Goal: Task Accomplishment & Management: Manage account settings

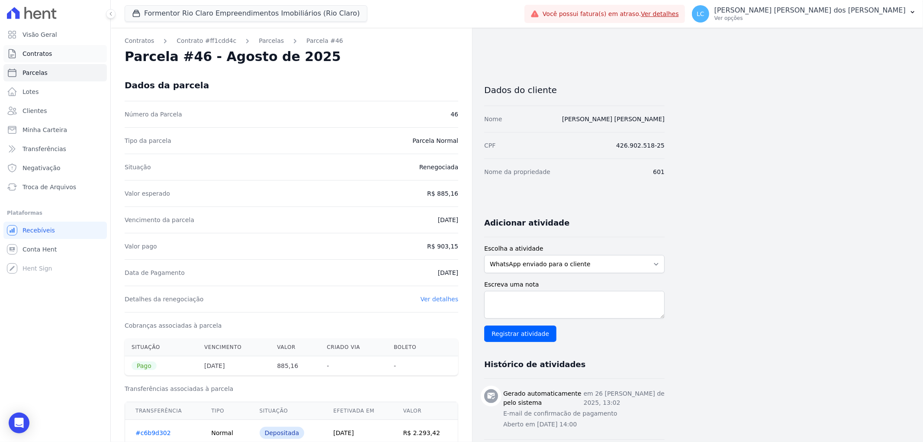
scroll to position [48, 0]
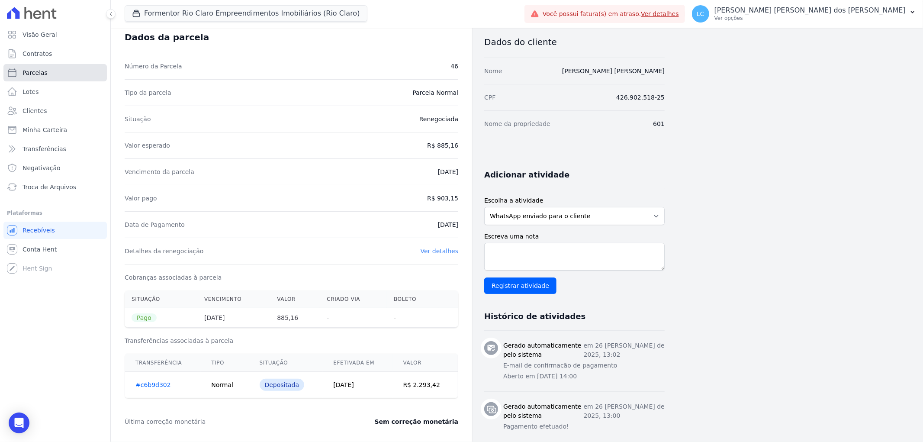
click at [47, 71] on link "Parcelas" at bounding box center [54, 72] width 103 height 17
select select
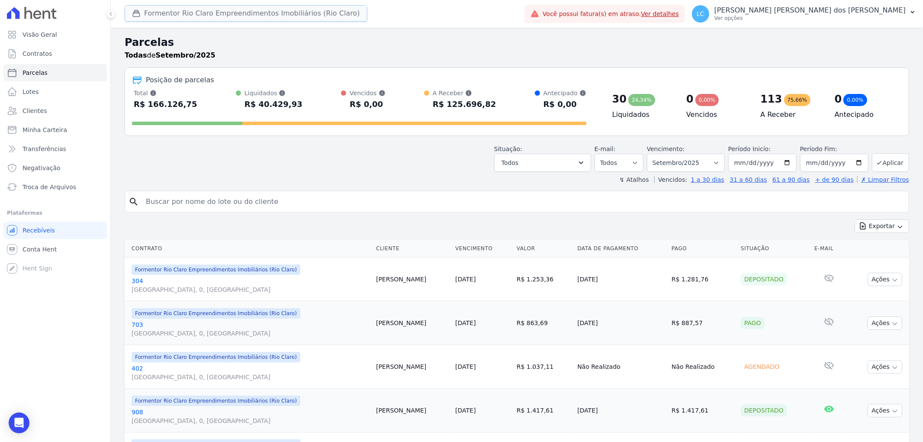
click at [206, 11] on button "Formentor Rio Claro Empreendimentos Imobiliários (Rio Claro)" at bounding box center [246, 13] width 243 height 16
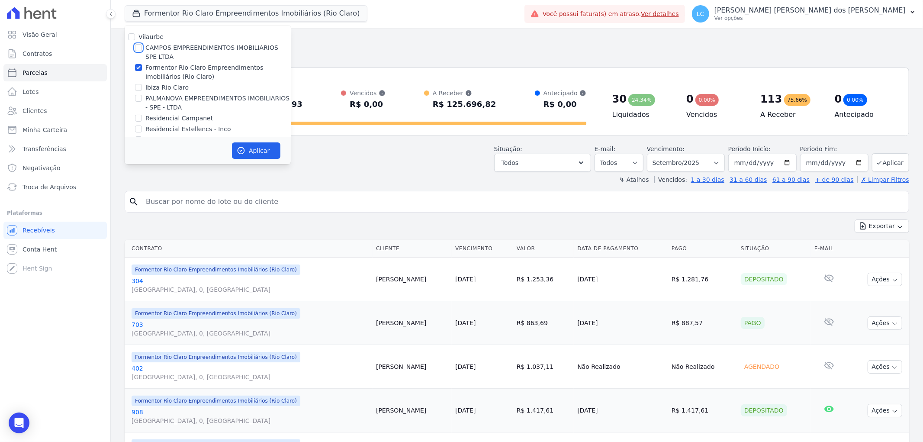
click at [139, 48] on input "CAMPOS EMPREENDIMENTOS IMOBILIARIOS SPE LTDA" at bounding box center [138, 47] width 7 height 7
checkbox input "true"
click at [141, 67] on input "Formentor Rio Claro Empreendimentos Imobiliários (Rio Claro)" at bounding box center [138, 67] width 7 height 7
checkbox input "false"
click at [245, 145] on button "Aplicar" at bounding box center [256, 150] width 48 height 16
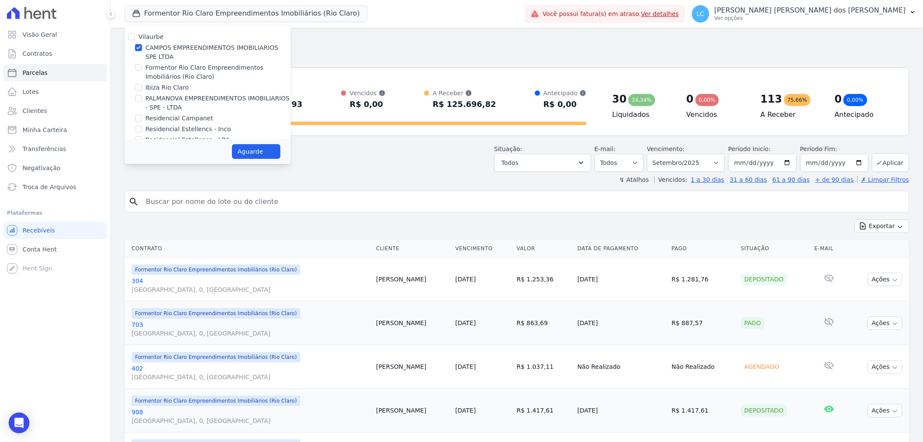
select select
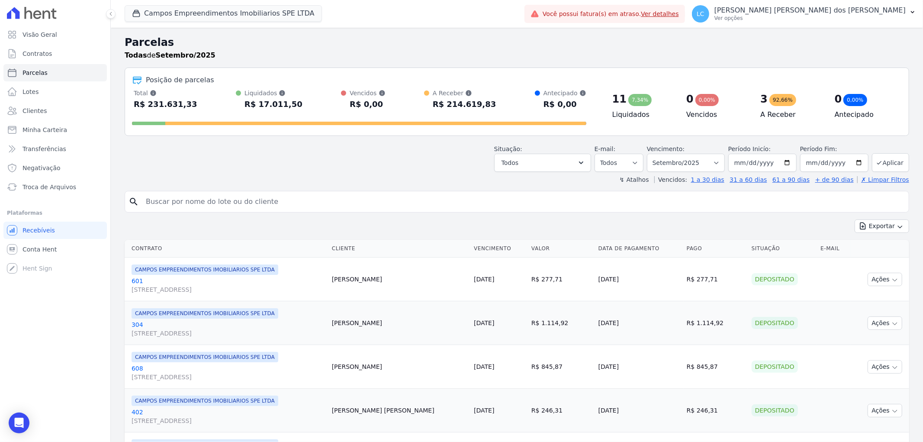
click at [245, 199] on input "search" at bounding box center [523, 201] width 764 height 17
paste input "[PERSON_NAME] [PERSON_NAME]"
type input "[PERSON_NAME] [PERSON_NAME]"
select select
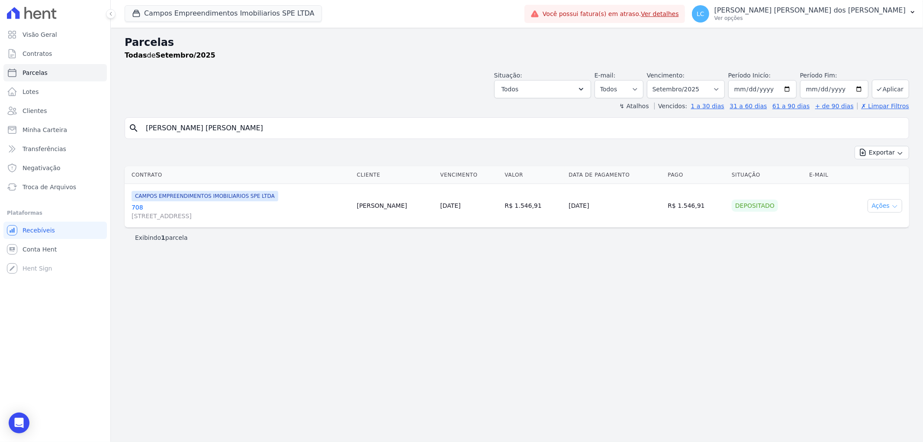
click at [898, 206] on icon "button" at bounding box center [894, 206] width 7 height 7
click at [857, 228] on link "Ver boleto" at bounding box center [881, 226] width 83 height 16
click at [42, 250] on span "Conta Hent" at bounding box center [39, 249] width 34 height 9
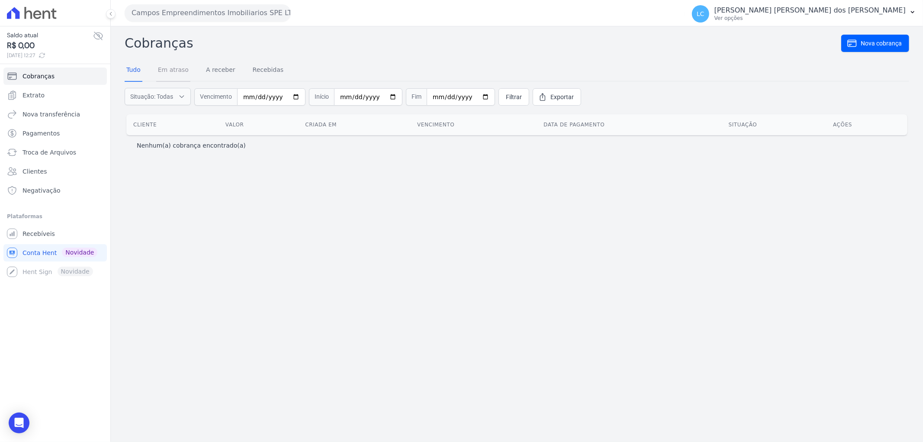
click at [174, 65] on link "Em atraso" at bounding box center [173, 70] width 34 height 22
click at [218, 73] on link "A receber" at bounding box center [220, 70] width 33 height 22
click at [257, 72] on link "Recebidas" at bounding box center [268, 70] width 35 height 22
click at [130, 71] on link "Tudo" at bounding box center [134, 70] width 18 height 22
click at [28, 241] on link "Recebíveis" at bounding box center [54, 233] width 103 height 17
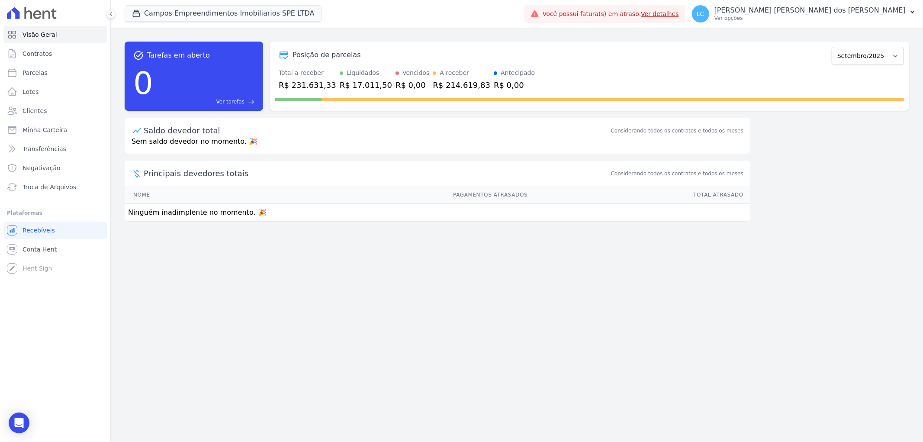
click at [33, 234] on span "Recebíveis" at bounding box center [38, 230] width 32 height 9
click at [45, 230] on span "Recebíveis" at bounding box center [38, 230] width 32 height 9
click at [20, 74] on link "Parcelas" at bounding box center [54, 72] width 103 height 17
select select
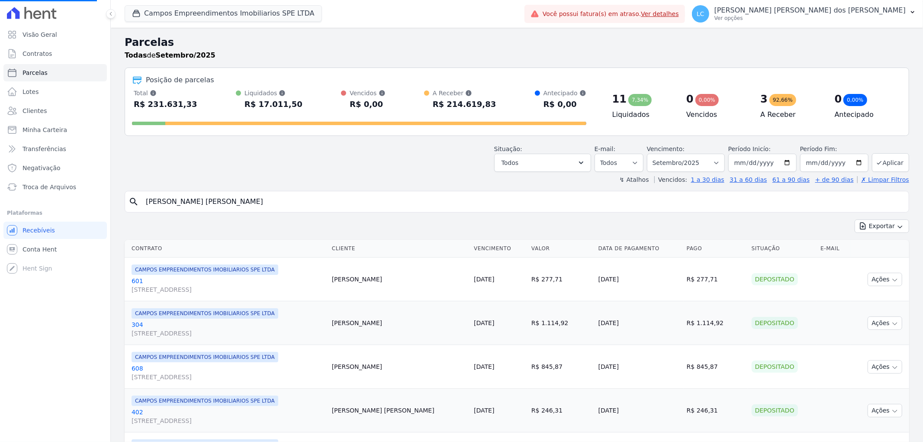
select select
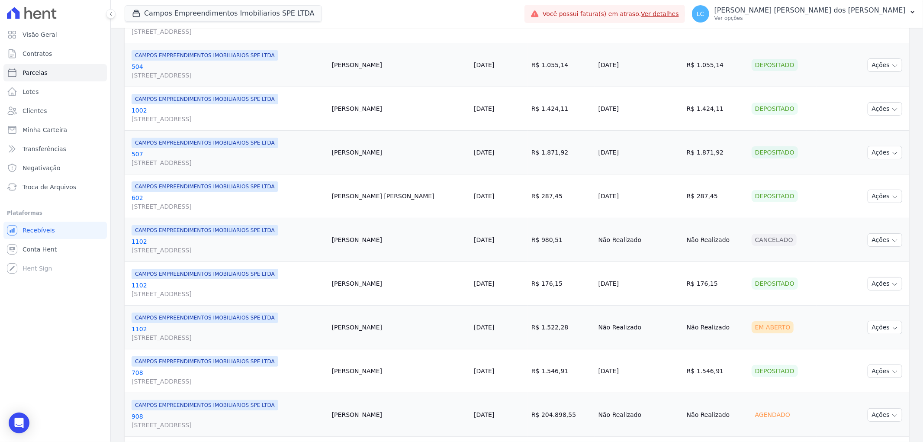
scroll to position [481, 0]
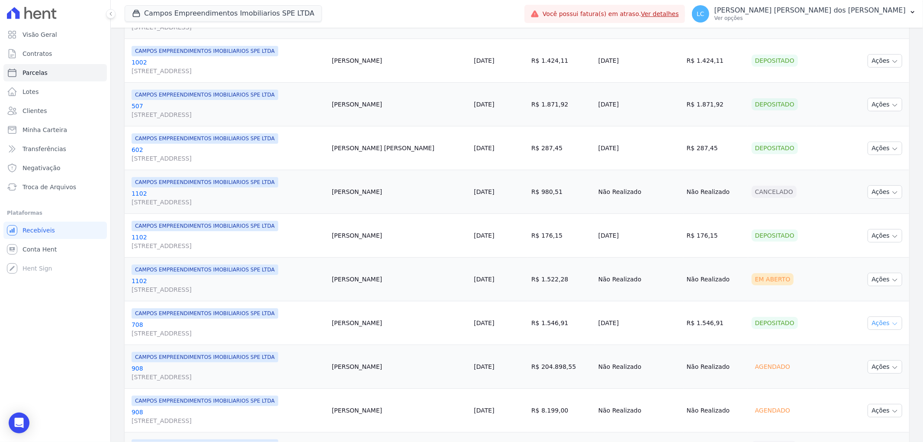
click at [887, 320] on button "Ações" at bounding box center [884, 322] width 35 height 13
click at [186, 315] on span "CAMPOS EMPREENDIMENTOS IMOBILIARIOS SPE LTDA" at bounding box center [205, 313] width 147 height 10
click at [220, 315] on span "CAMPOS EMPREENDIMENTOS IMOBILIARIOS SPE LTDA" at bounding box center [205, 313] width 147 height 10
click at [228, 273] on span "CAMPOS EMPREENDIMENTOS IMOBILIARIOS SPE LTDA" at bounding box center [205, 269] width 147 height 10
click at [167, 287] on span "[STREET_ADDRESS]" at bounding box center [228, 289] width 193 height 9
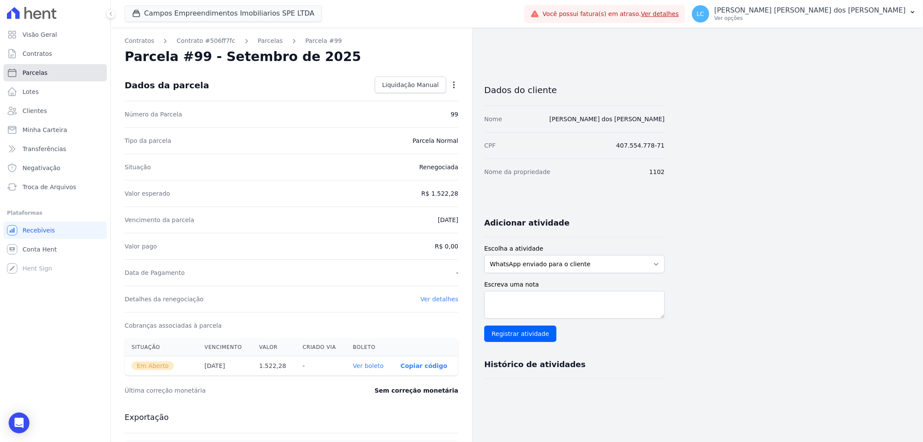
click at [34, 70] on span "Parcelas" at bounding box center [34, 72] width 25 height 9
select select
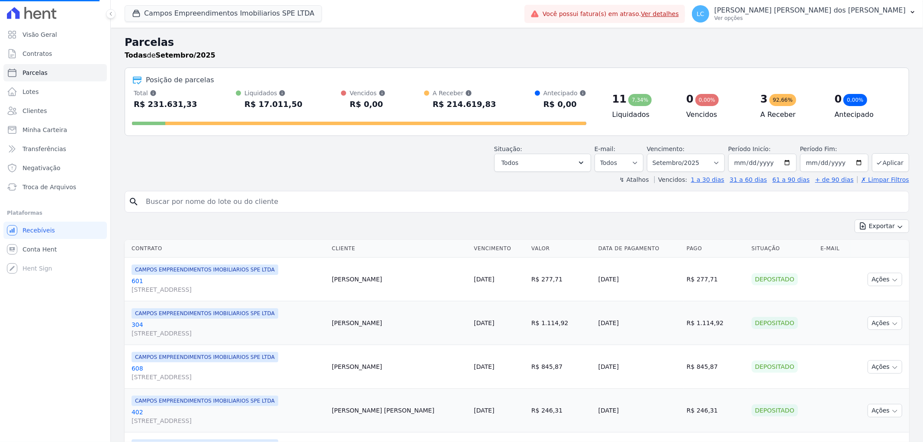
select select
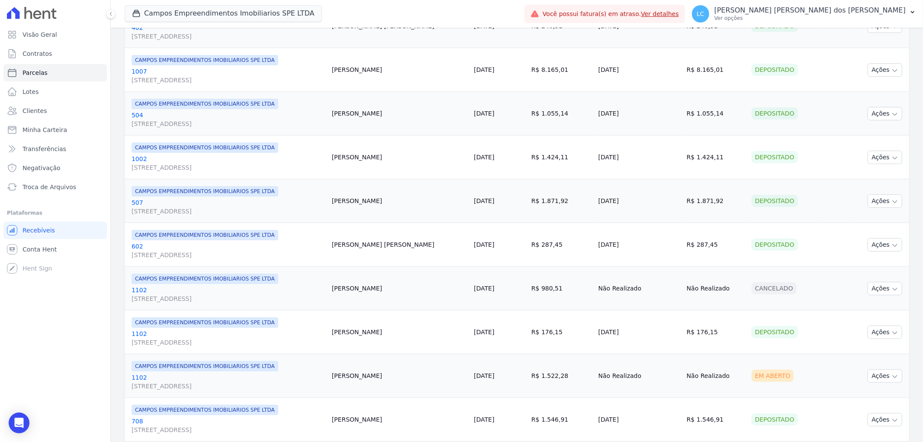
scroll to position [481, 0]
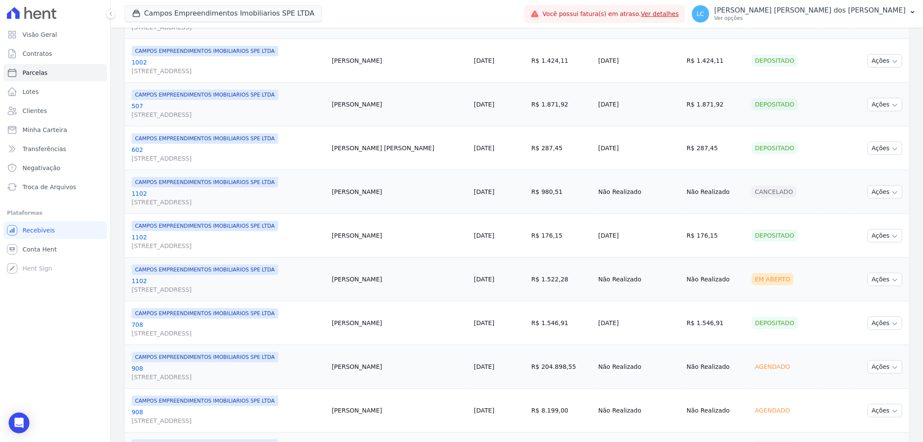
click at [193, 314] on span "CAMPOS EMPREENDIMENTOS IMOBILIARIOS SPE LTDA" at bounding box center [205, 313] width 147 height 10
click at [177, 330] on span "[STREET_ADDRESS]" at bounding box center [228, 333] width 193 height 9
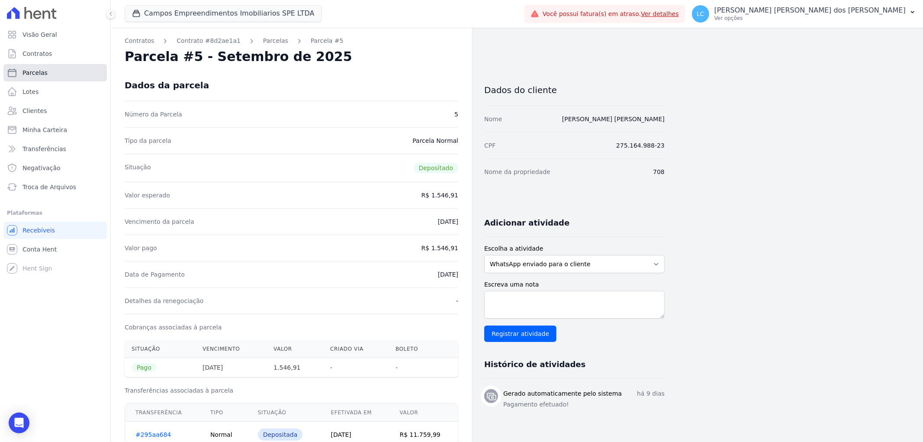
click at [72, 74] on link "Parcelas" at bounding box center [54, 72] width 103 height 17
select select
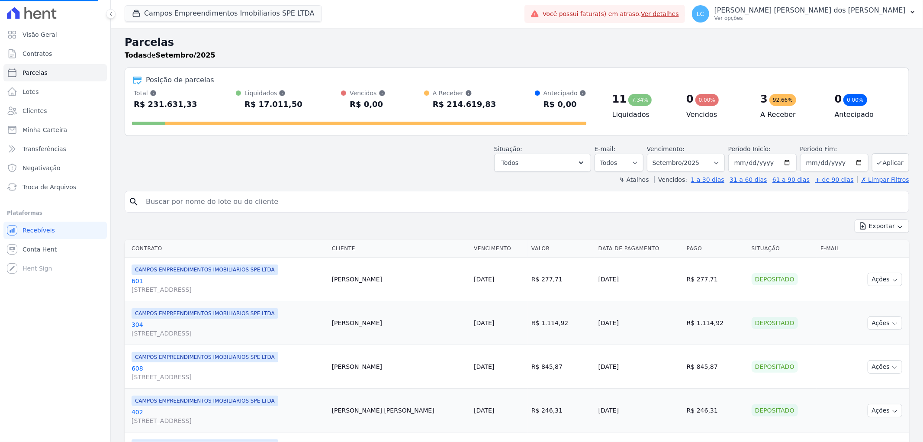
scroll to position [144, 0]
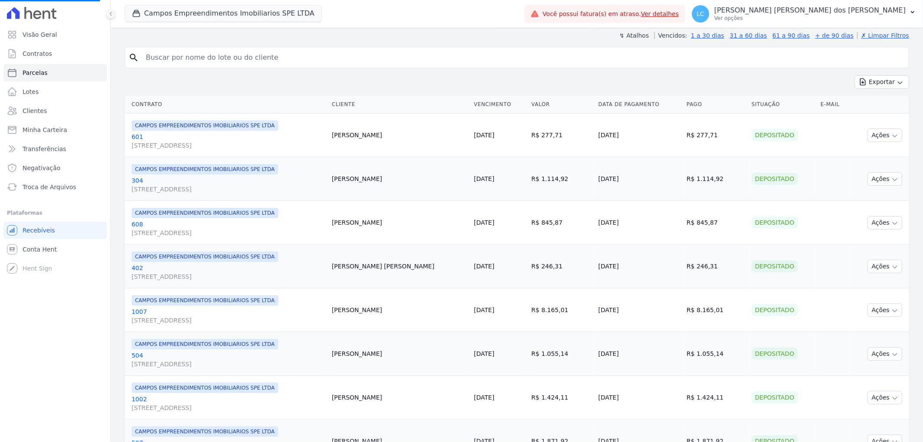
select select
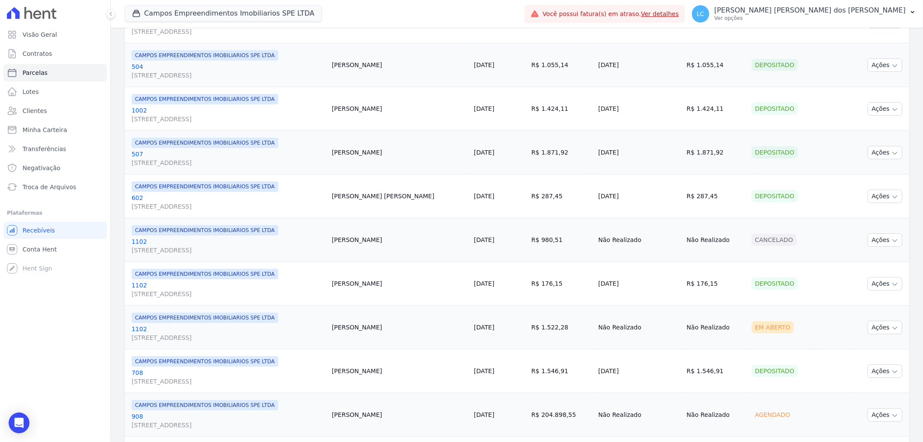
scroll to position [481, 0]
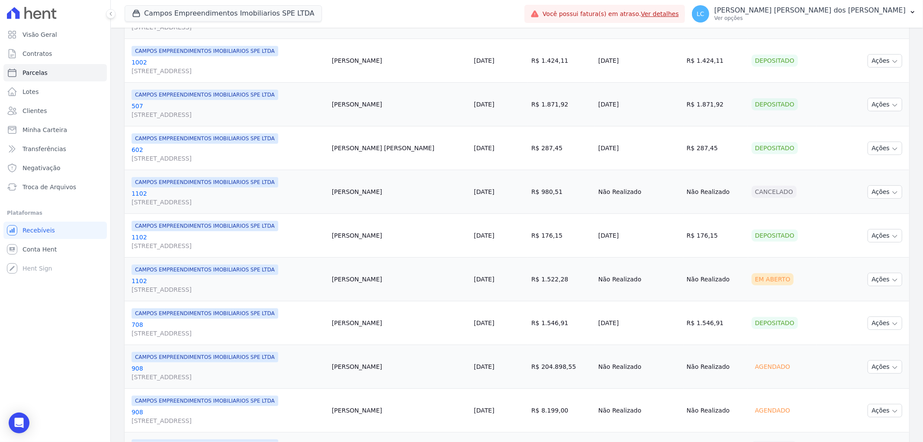
click at [193, 313] on span "CAMPOS EMPREENDIMENTOS IMOBILIARIOS SPE LTDA" at bounding box center [205, 313] width 147 height 10
click at [195, 319] on div "[PERSON_NAME] EMPREENDIMENTOS IMOBILIARIOS SPE LTDA [GEOGRAPHIC_DATA][STREET_AD…" at bounding box center [228, 322] width 193 height 29
click at [226, 317] on span "CAMPOS EMPREENDIMENTOS IMOBILIARIOS SPE LTDA" at bounding box center [205, 313] width 147 height 10
click at [223, 314] on span "CAMPOS EMPREENDIMENTOS IMOBILIARIOS SPE LTDA" at bounding box center [205, 313] width 147 height 10
click at [156, 332] on span "[STREET_ADDRESS]" at bounding box center [228, 333] width 193 height 9
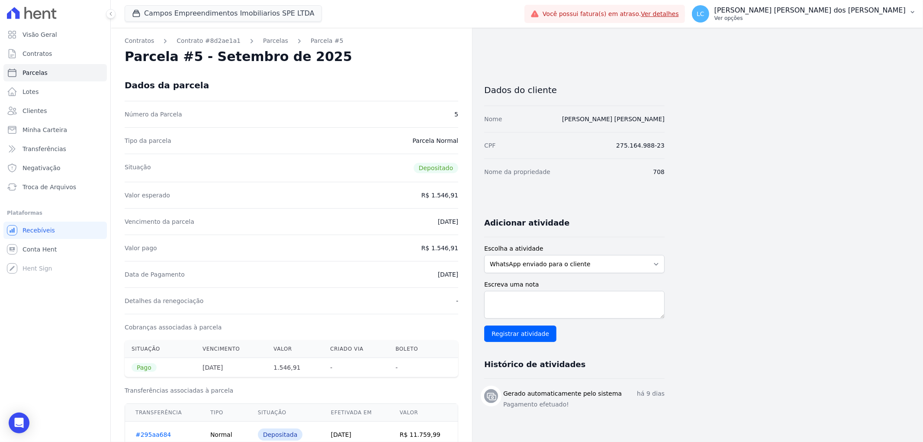
click at [704, 11] on span "LC" at bounding box center [700, 14] width 8 height 6
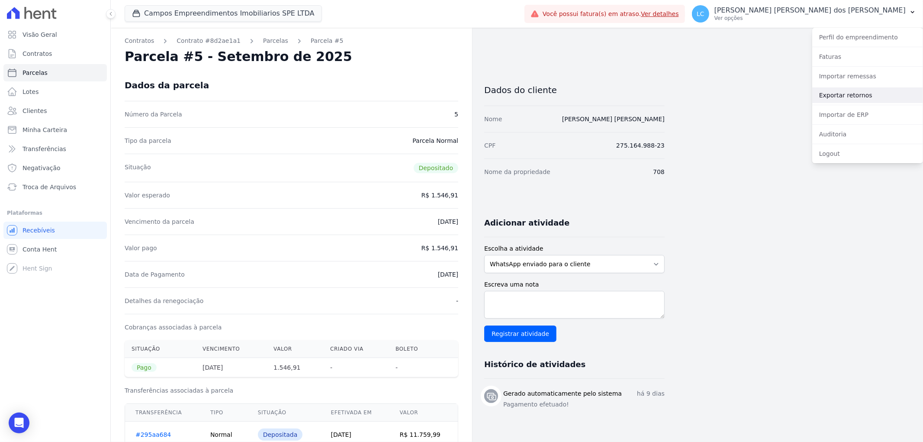
click at [849, 94] on link "Exportar retornos" at bounding box center [867, 95] width 111 height 16
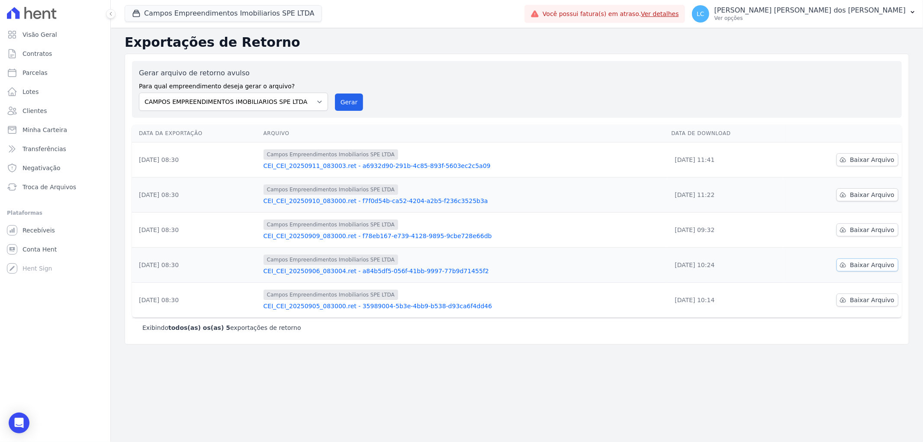
click at [871, 263] on span "Baixar Arquivo" at bounding box center [872, 264] width 45 height 9
click at [44, 70] on span "Parcelas" at bounding box center [34, 72] width 25 height 9
select select
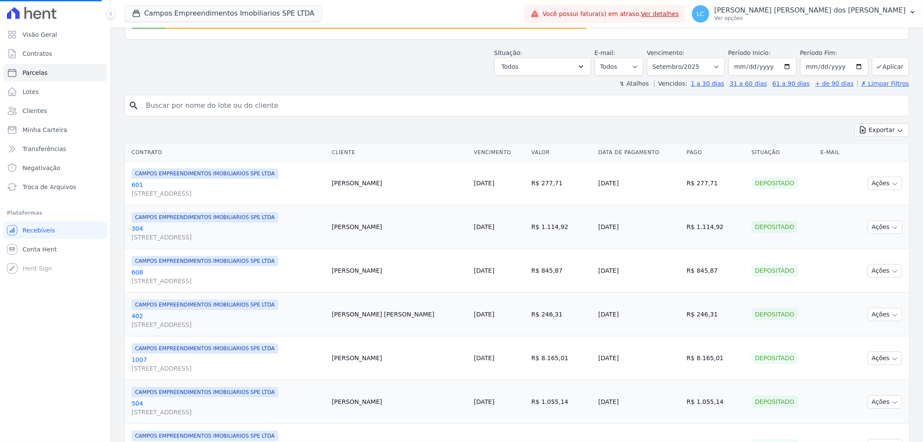
scroll to position [192, 0]
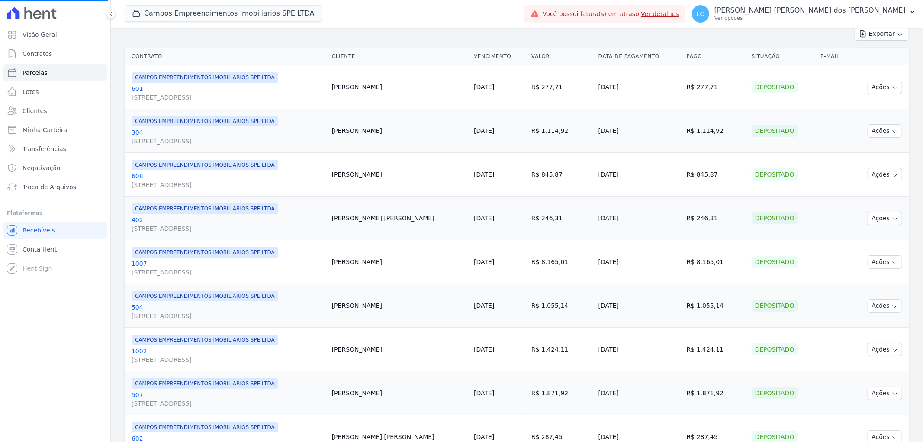
select select
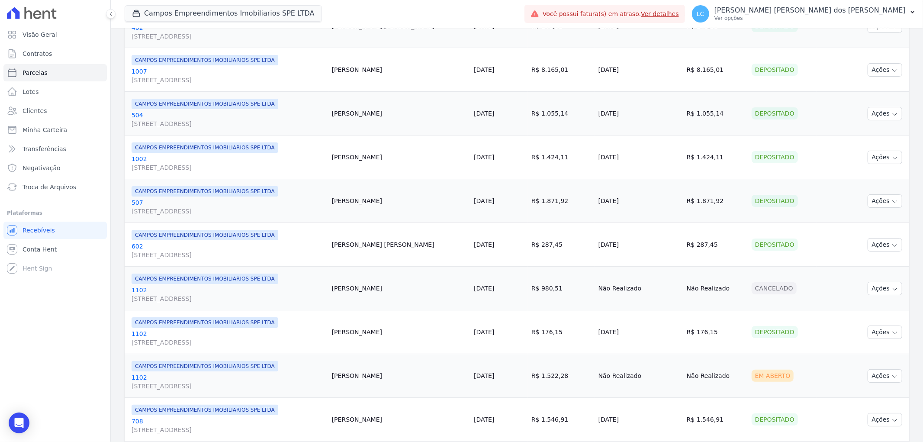
scroll to position [481, 0]
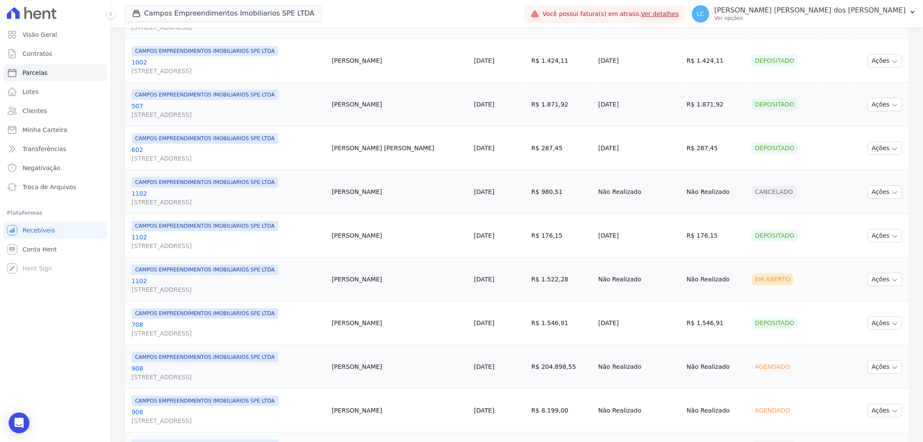
click at [188, 312] on span "CAMPOS EMPREENDIMENTOS IMOBILIARIOS SPE LTDA" at bounding box center [205, 313] width 147 height 10
click at [191, 329] on span "[STREET_ADDRESS]" at bounding box center [228, 333] width 193 height 9
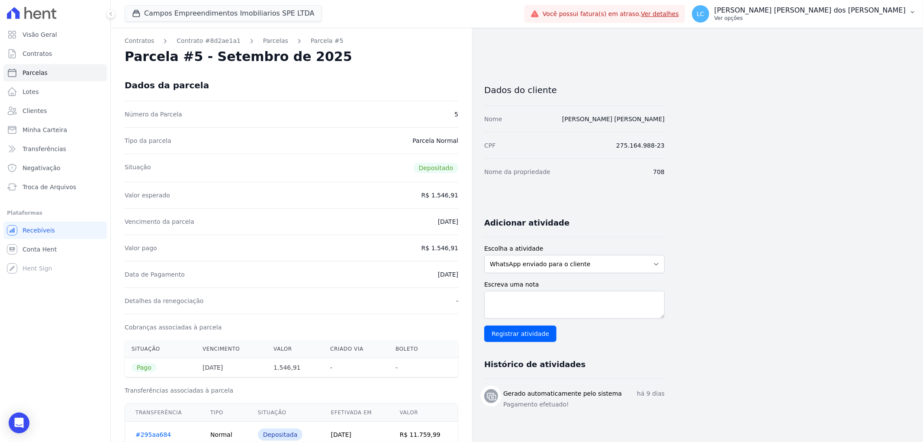
click at [704, 12] on span "LC" at bounding box center [700, 14] width 8 height 6
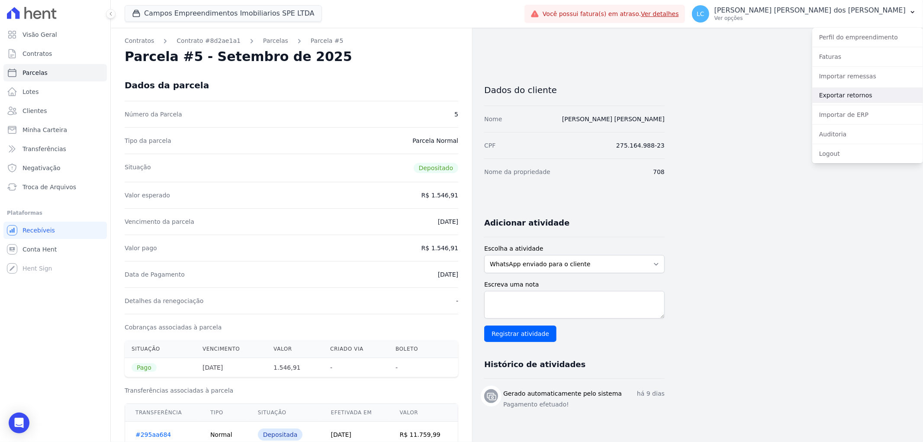
click at [844, 93] on link "Exportar retornos" at bounding box center [867, 95] width 111 height 16
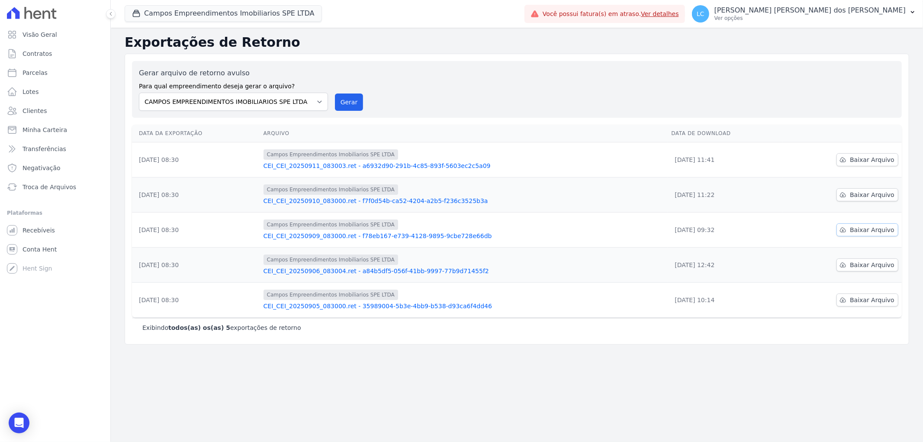
click at [862, 230] on span "Baixar Arquivo" at bounding box center [872, 229] width 45 height 9
click at [876, 197] on span "Baixar Arquivo" at bounding box center [872, 194] width 45 height 9
click at [876, 158] on span "Baixar Arquivo" at bounding box center [872, 159] width 45 height 9
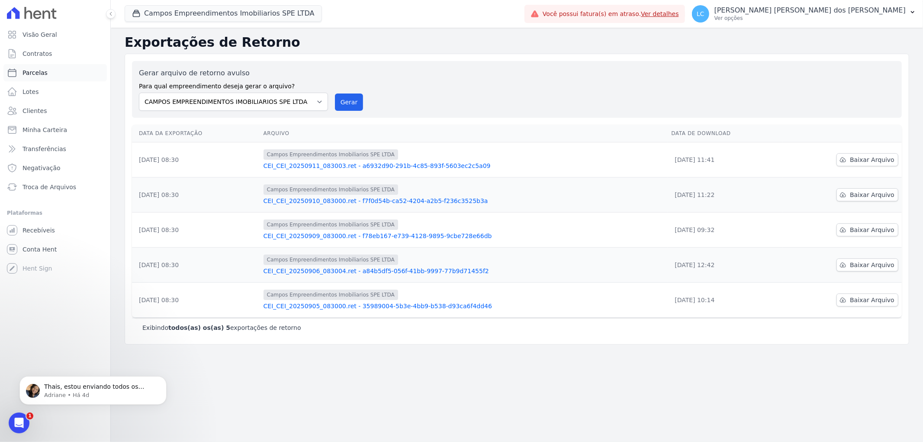
click at [52, 74] on link "Parcelas" at bounding box center [54, 72] width 103 height 17
select select
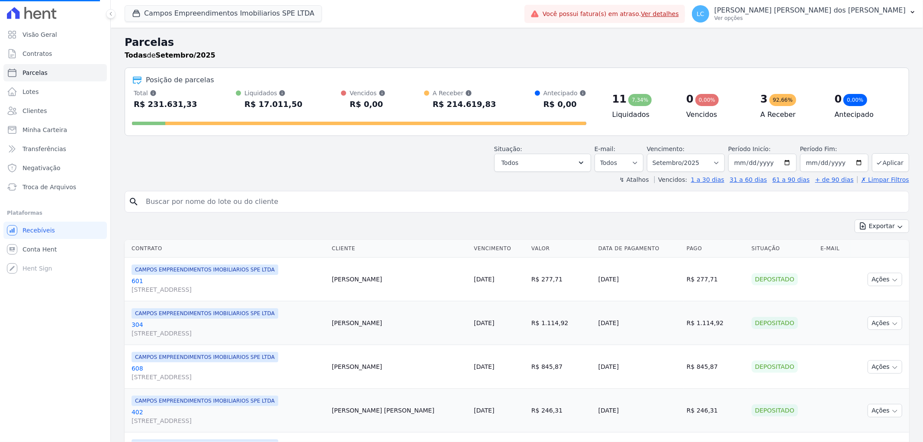
scroll to position [144, 0]
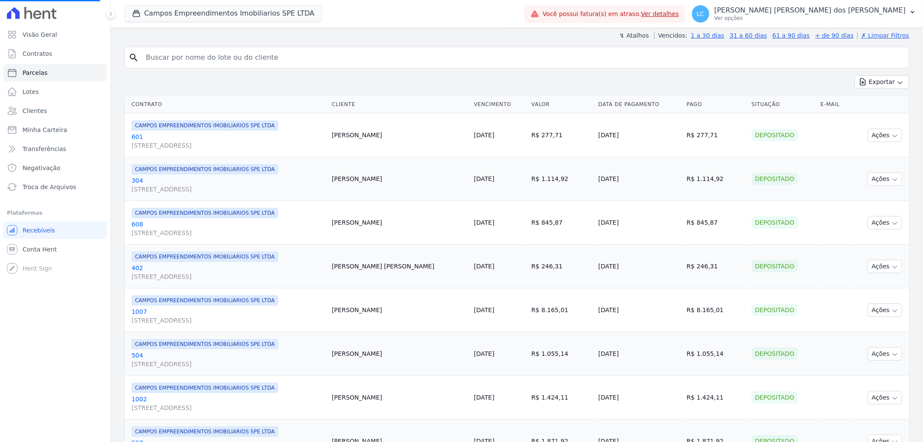
select select
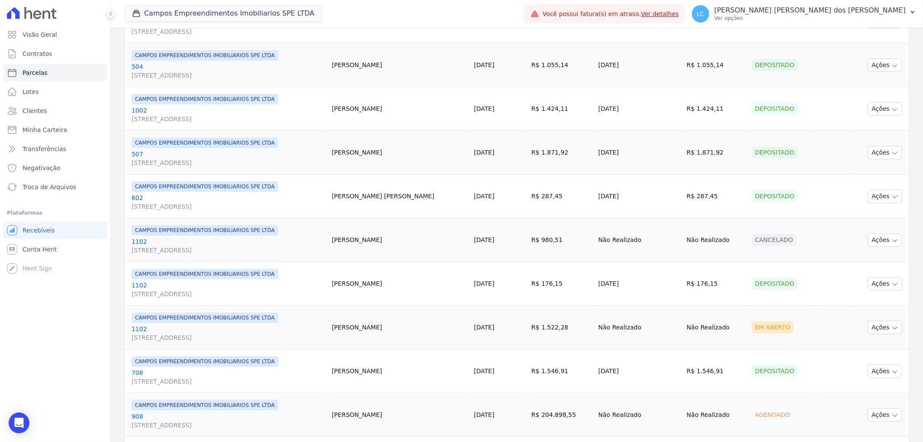
scroll to position [529, 0]
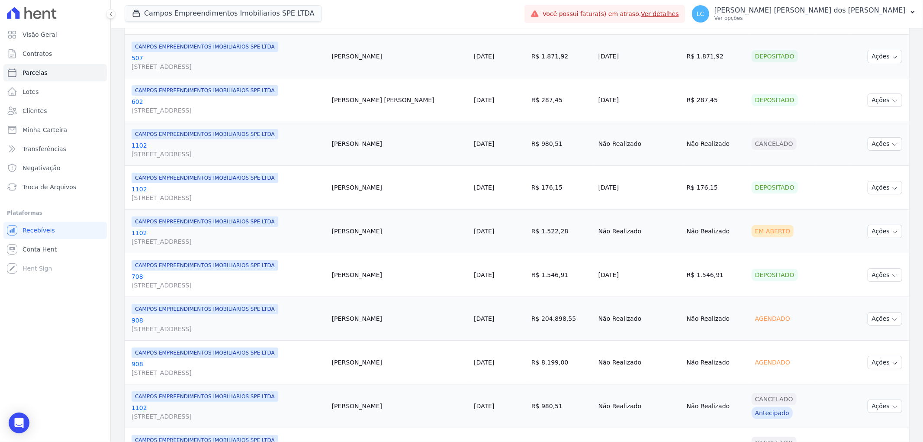
click at [180, 286] on span "[STREET_ADDRESS]" at bounding box center [228, 285] width 193 height 9
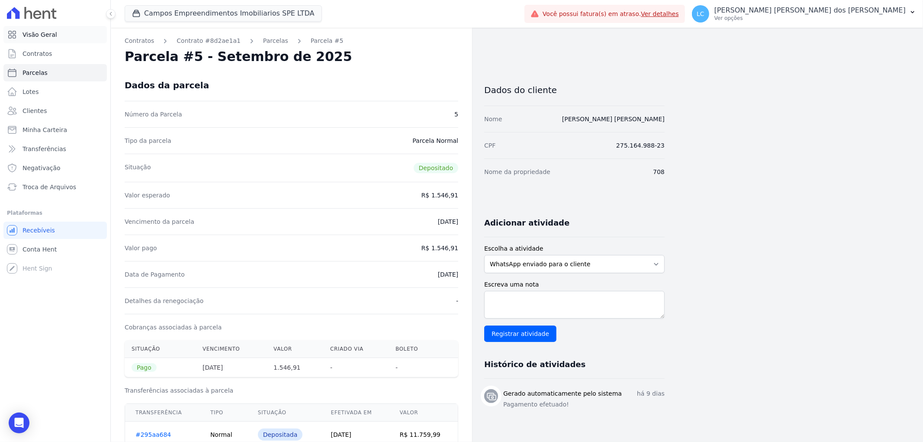
click at [38, 42] on link "Visão Geral" at bounding box center [54, 34] width 103 height 17
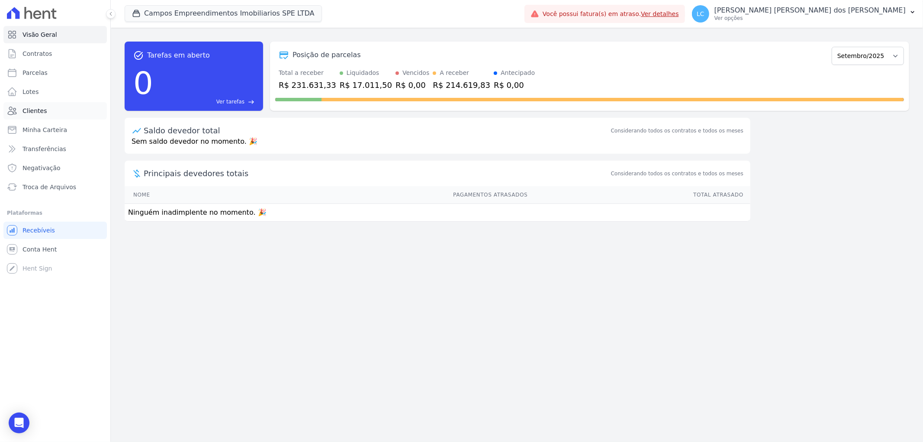
click at [47, 105] on link "Clientes" at bounding box center [54, 110] width 103 height 17
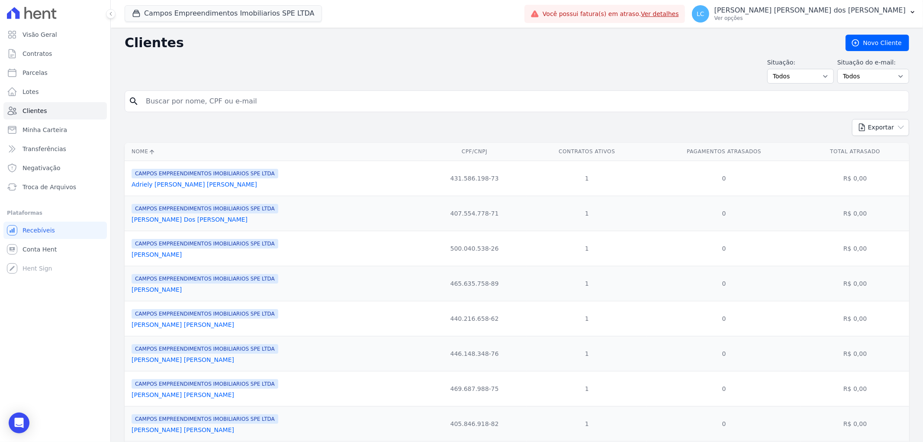
click at [292, 98] on input "search" at bounding box center [523, 101] width 764 height 17
type input "janaina"
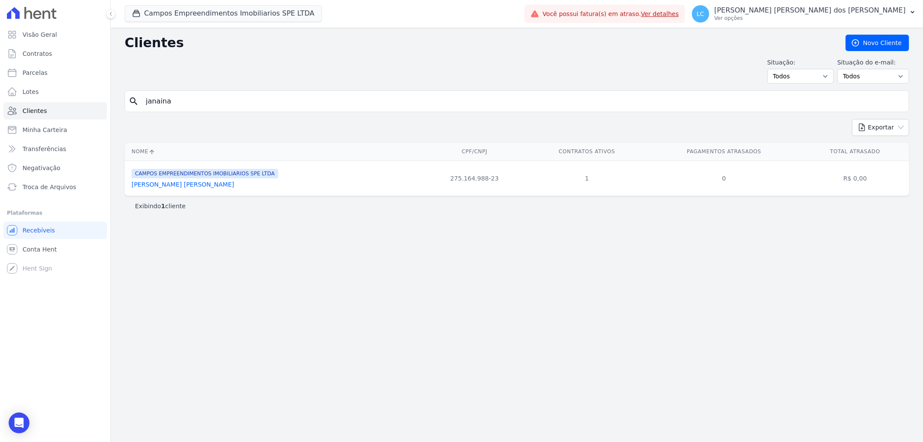
click at [206, 179] on div "[PERSON_NAME] EMPREENDIMENTOS IMOBILIARIOS SPE LTDA [PERSON_NAME] [PERSON_NAME]" at bounding box center [205, 178] width 147 height 21
click at [189, 187] on link "[PERSON_NAME] [PERSON_NAME]" at bounding box center [183, 184] width 103 height 7
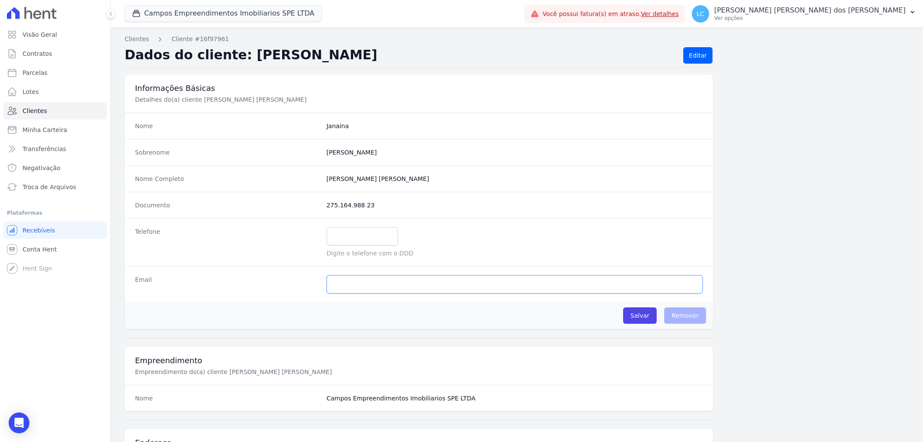
click at [478, 288] on input "email" at bounding box center [515, 284] width 376 height 18
click at [50, 36] on span "Visão Geral" at bounding box center [39, 34] width 35 height 9
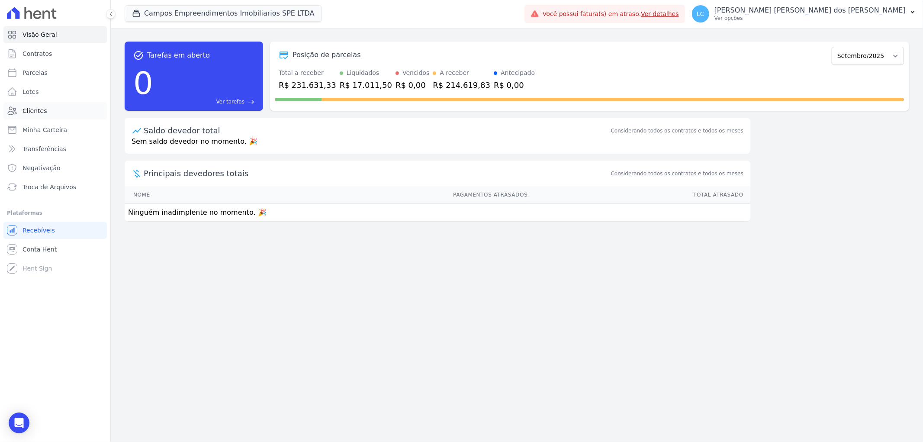
click at [58, 109] on link "Clientes" at bounding box center [54, 110] width 103 height 17
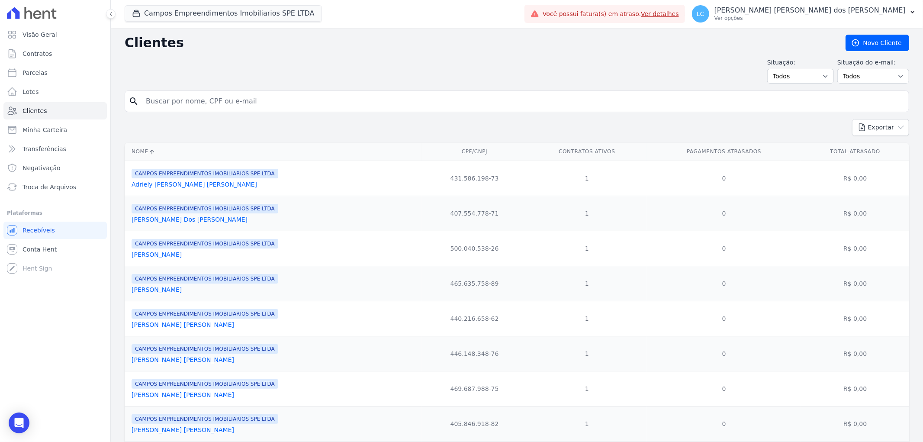
click at [401, 109] on input "search" at bounding box center [523, 101] width 764 height 17
type input "janaina"
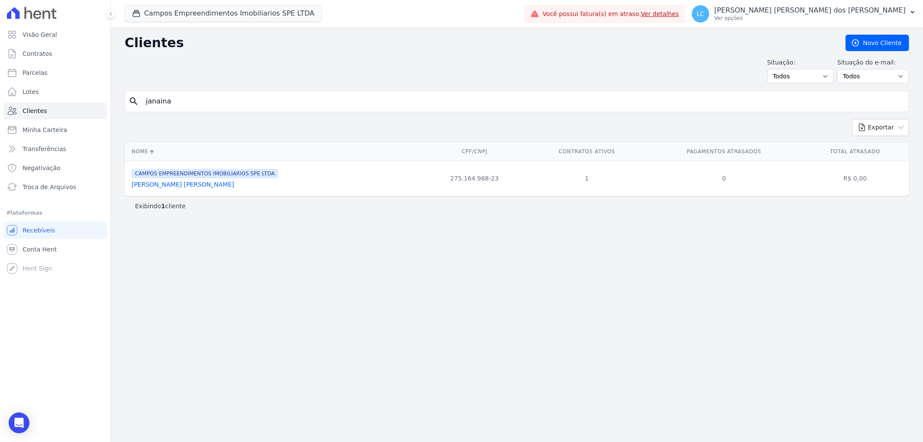
click at [183, 182] on link "[PERSON_NAME] [PERSON_NAME]" at bounding box center [183, 184] width 103 height 7
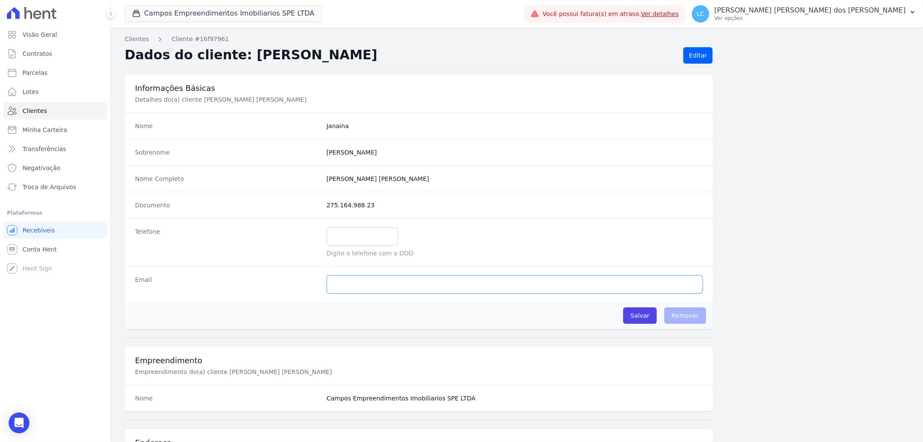
click at [420, 288] on input "email" at bounding box center [515, 284] width 376 height 18
click at [428, 290] on input "email" at bounding box center [515, 284] width 376 height 18
paste input "[EMAIL_ADDRESS][DOMAIN_NAME]"
type input "[EMAIL_ADDRESS][DOMAIN_NAME]"
click at [637, 315] on input "Salvar" at bounding box center [640, 315] width 34 height 16
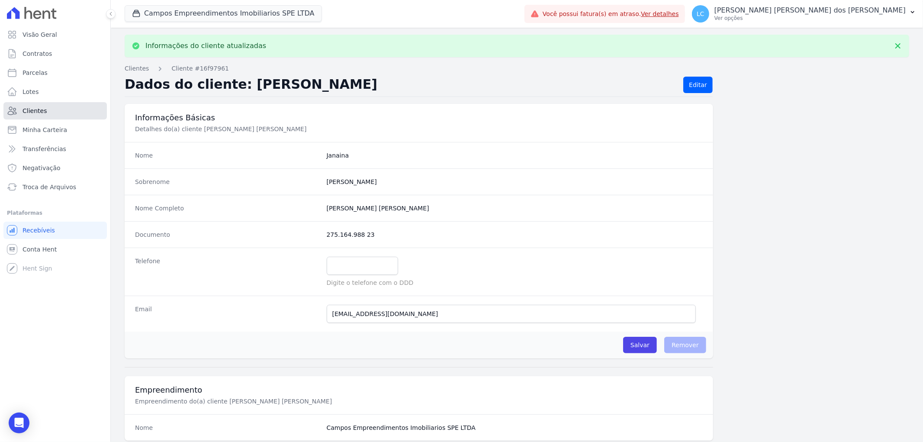
click at [57, 111] on link "Clientes" at bounding box center [54, 110] width 103 height 17
